Goal: Check status: Check status

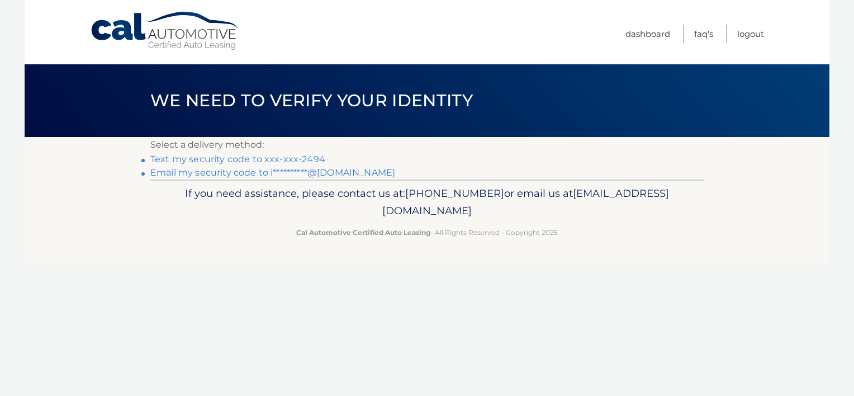
click at [217, 159] on link "Text my security code to xxx-xxx-2494" at bounding box center [237, 159] width 175 height 11
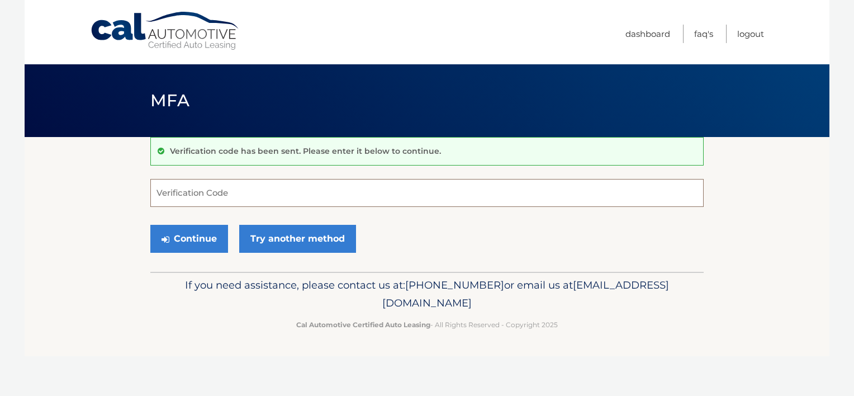
click at [181, 194] on input "Verification Code" at bounding box center [426, 193] width 553 height 28
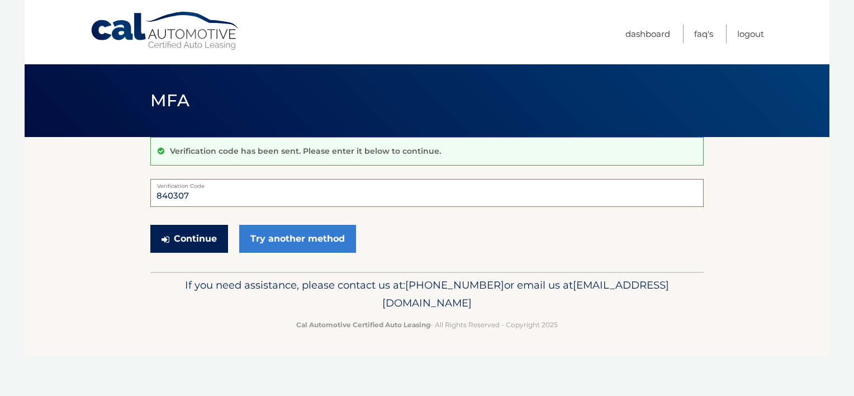
type input "840307"
click at [205, 241] on button "Continue" at bounding box center [189, 239] width 78 height 28
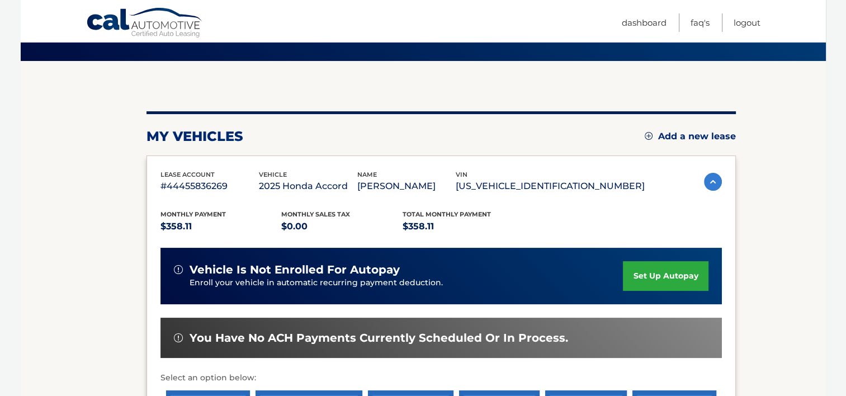
scroll to position [168, 0]
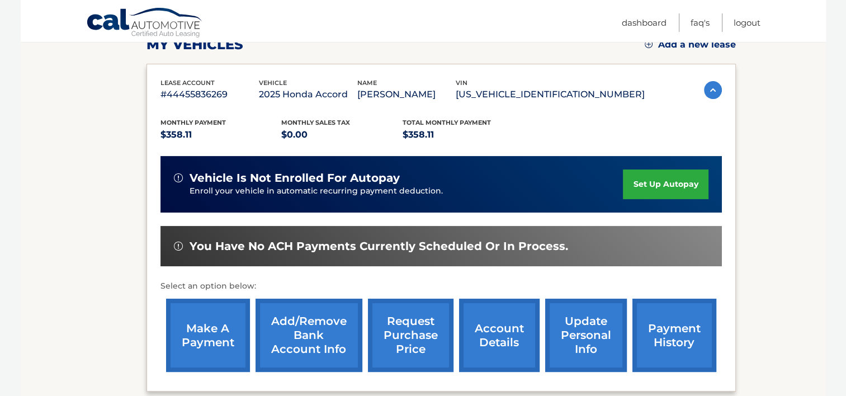
click at [660, 348] on link "payment history" at bounding box center [674, 334] width 84 height 73
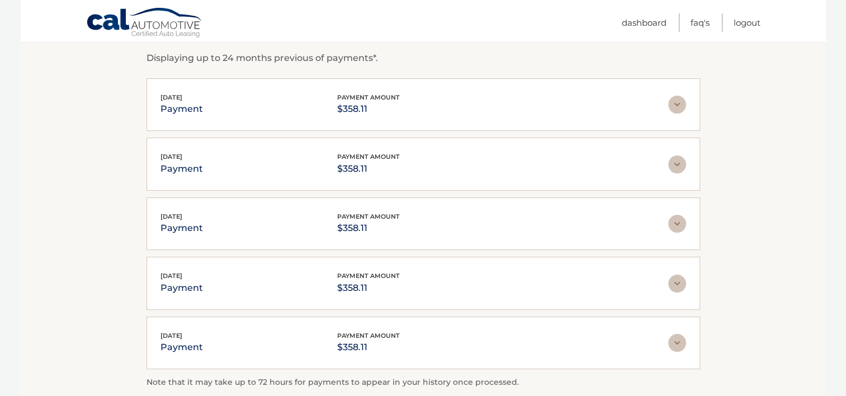
scroll to position [335, 0]
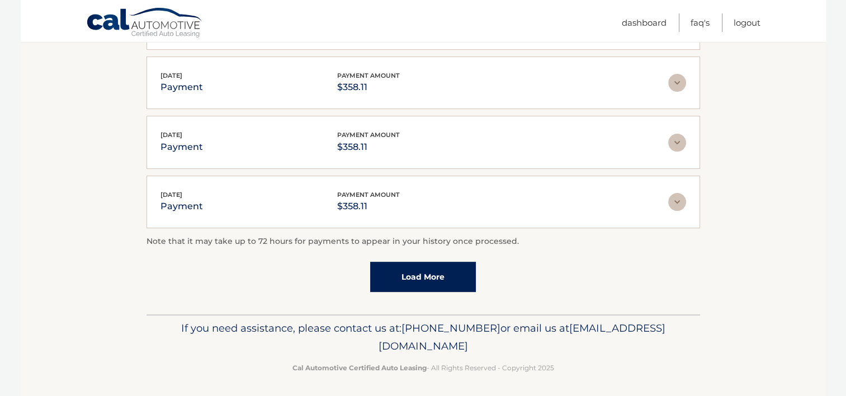
click at [383, 281] on link "Load More" at bounding box center [423, 277] width 106 height 30
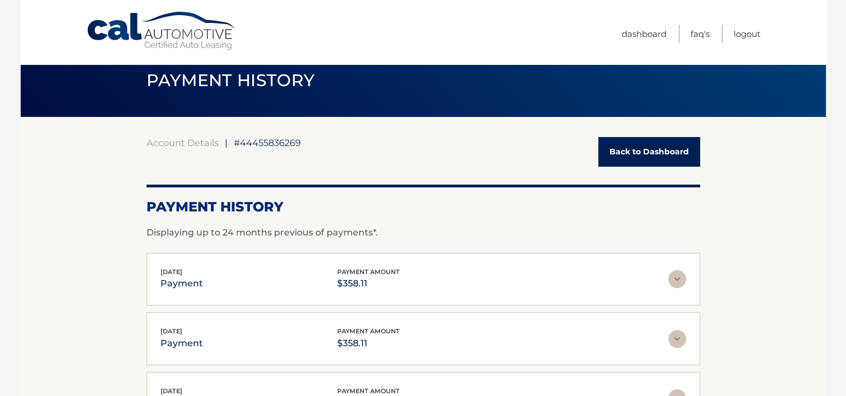
scroll to position [0, 0]
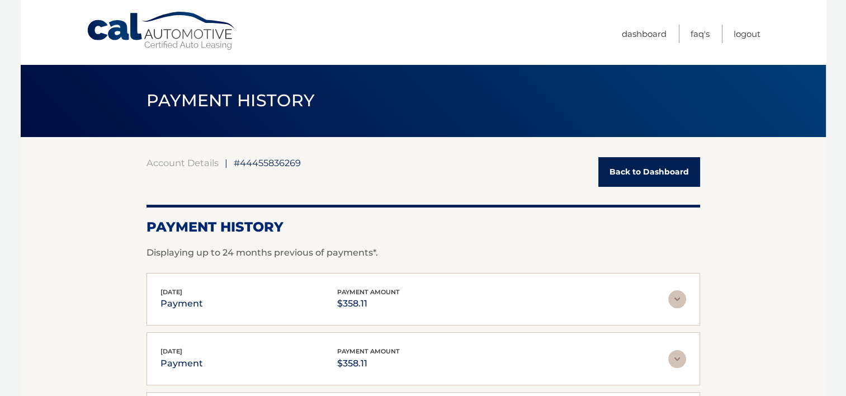
click at [656, 178] on link "Back to Dashboard" at bounding box center [649, 172] width 102 height 30
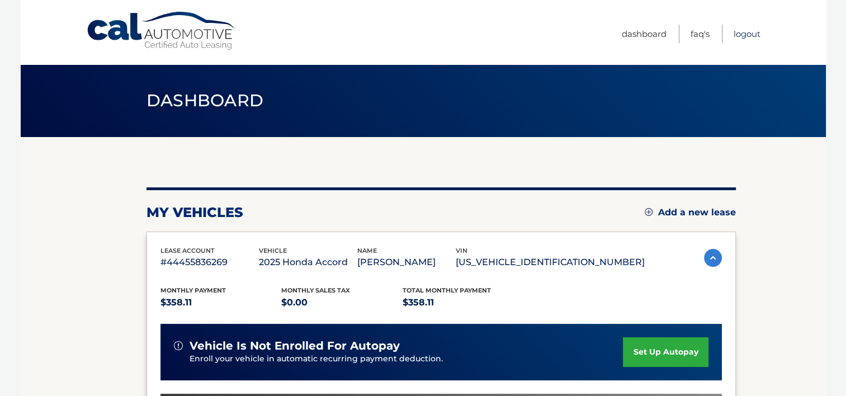
click at [740, 34] on link "Logout" at bounding box center [746, 34] width 27 height 18
